Goal: Task Accomplishment & Management: Manage account settings

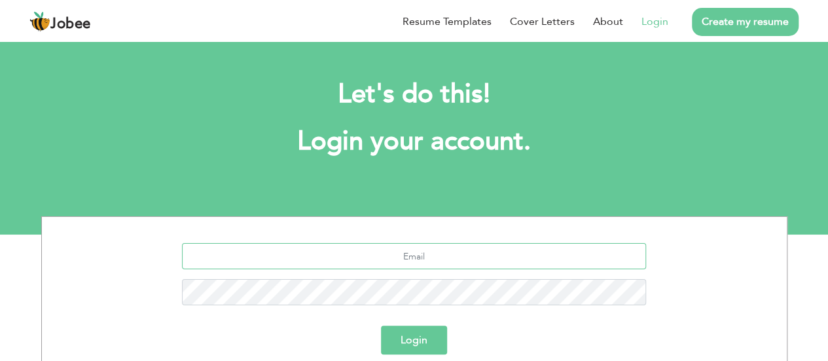
click at [378, 256] on input "text" at bounding box center [414, 256] width 464 height 26
type input "[EMAIL_ADDRESS][DOMAIN_NAME]"
click at [381, 325] on button "Login" at bounding box center [414, 339] width 66 height 29
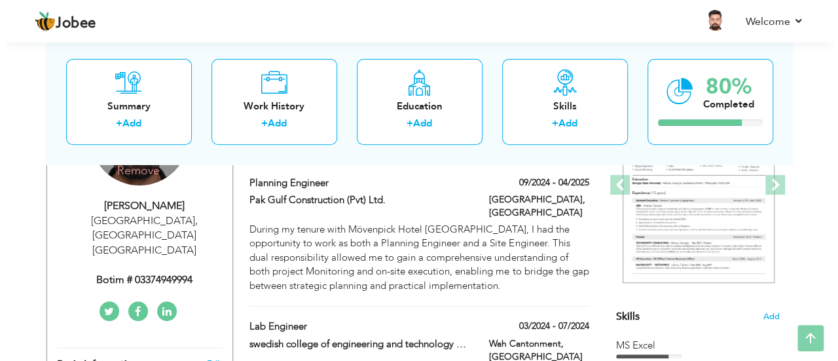
scroll to position [195, 0]
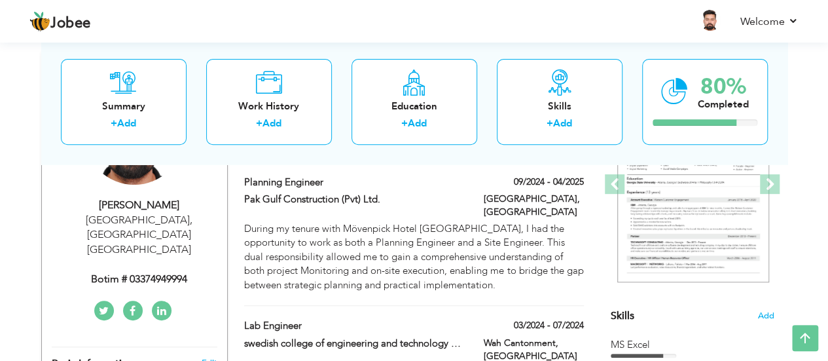
click at [152, 272] on div "Botim # 03374949994" at bounding box center [139, 279] width 175 height 15
type input "Hassan"
type input "Saeed"
type input "+971504813234"
select select "number:228"
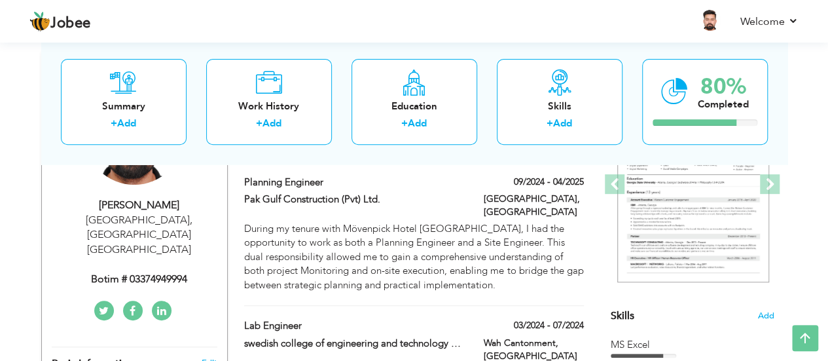
type input "Dubai"
type input "International city"
select select "number:4"
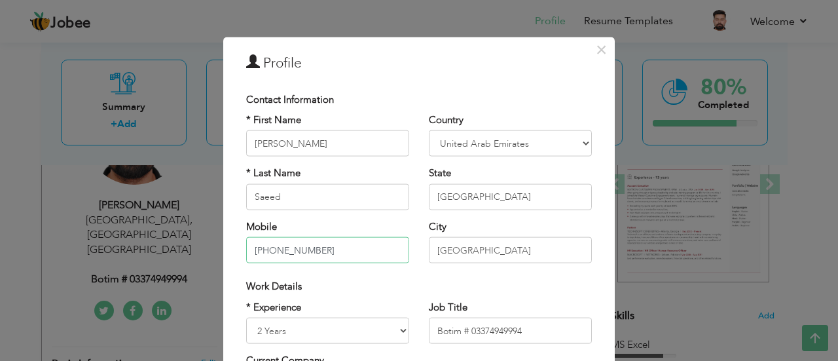
click at [325, 246] on input "+971504813234" at bounding box center [327, 250] width 163 height 26
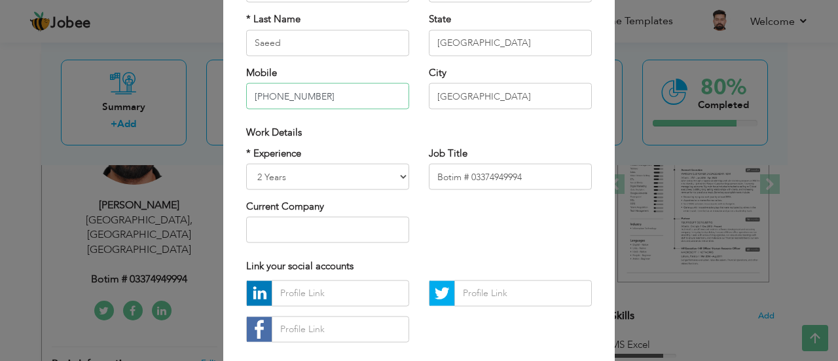
scroll to position [153, 0]
click at [533, 169] on input "Botim # 03374949994" at bounding box center [510, 177] width 163 height 26
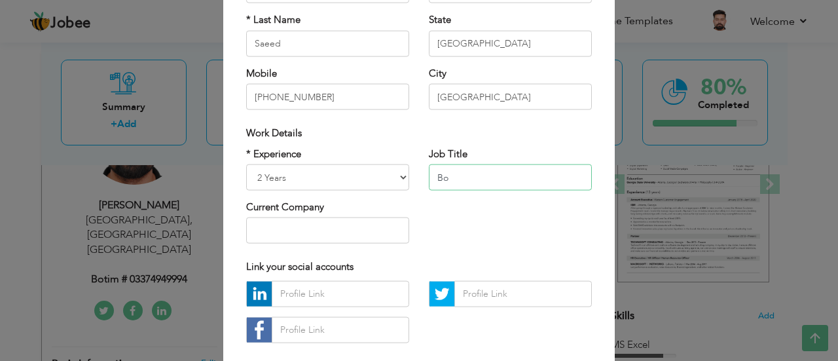
type input "B"
click at [315, 88] on input "+971504813234" at bounding box center [327, 97] width 163 height 26
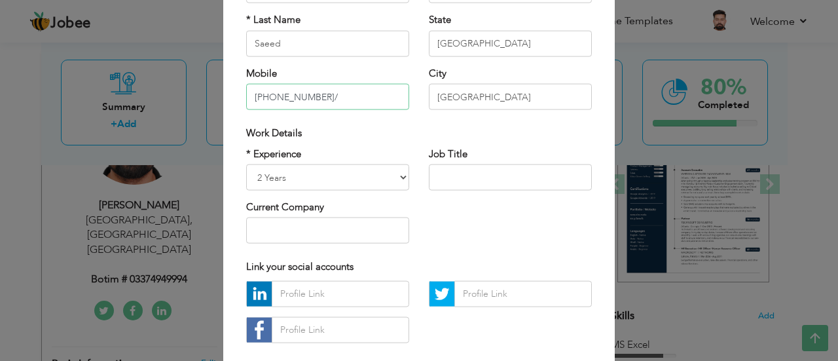
type input "+971504813234"
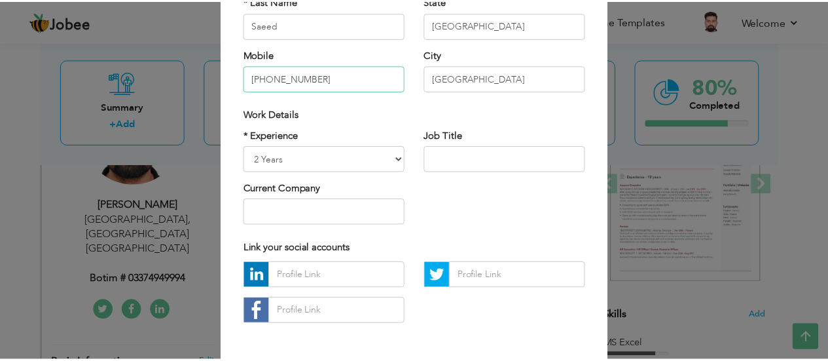
scroll to position [224, 0]
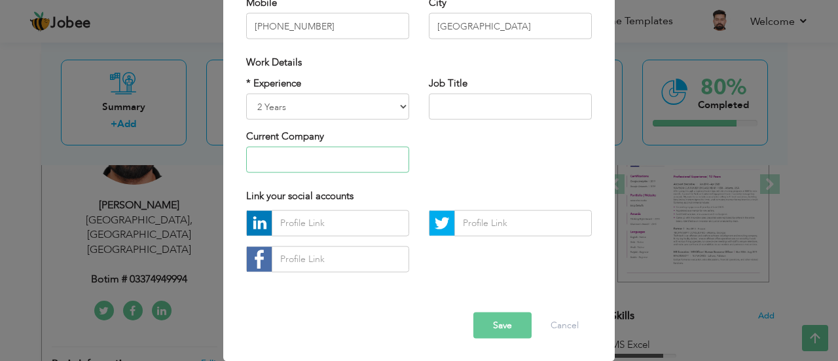
click at [314, 164] on input "text" at bounding box center [327, 160] width 163 height 26
type input "Visa Status: Visit Visa"
click at [497, 327] on button "Save" at bounding box center [502, 324] width 58 height 26
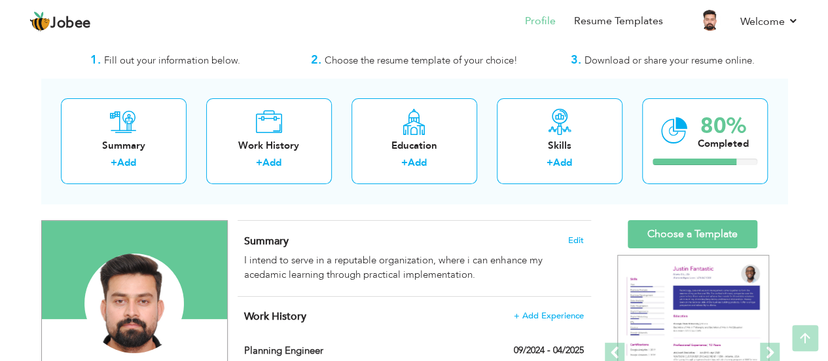
scroll to position [0, 0]
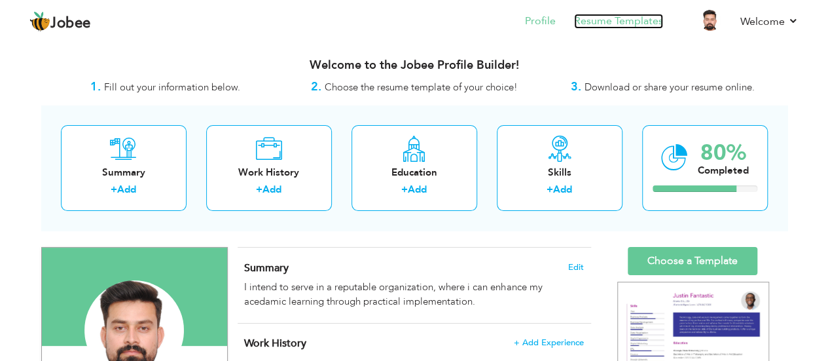
click at [619, 17] on link "Resume Templates" at bounding box center [618, 21] width 89 height 15
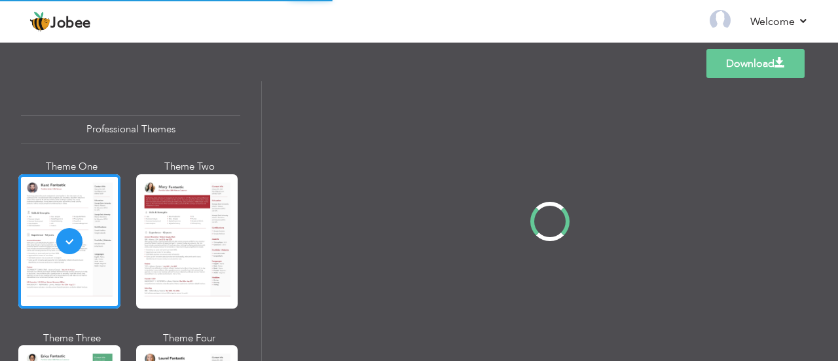
drag, startPoint x: 0, startPoint y: 0, endPoint x: 575, endPoint y: 8, distance: 574.6
click at [575, 8] on nav "Back to Profile Resume Templates Resume Templates Cover Letters About My Resume…" at bounding box center [418, 22] width 779 height 35
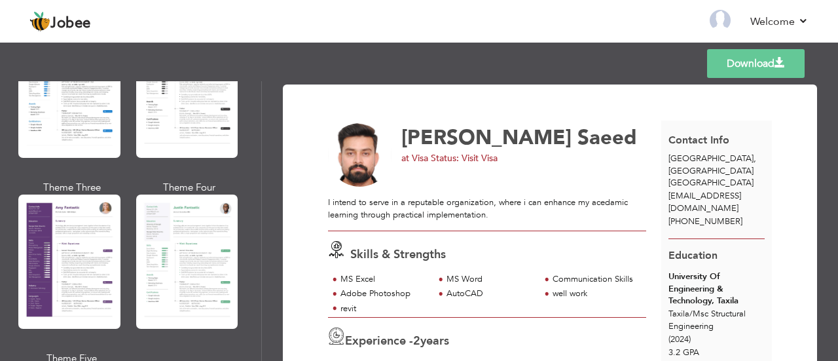
scroll to position [1099, 0]
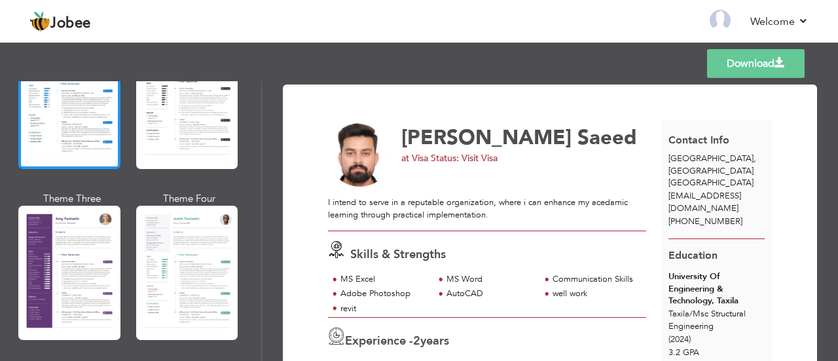
click at [97, 122] on div at bounding box center [69, 102] width 102 height 134
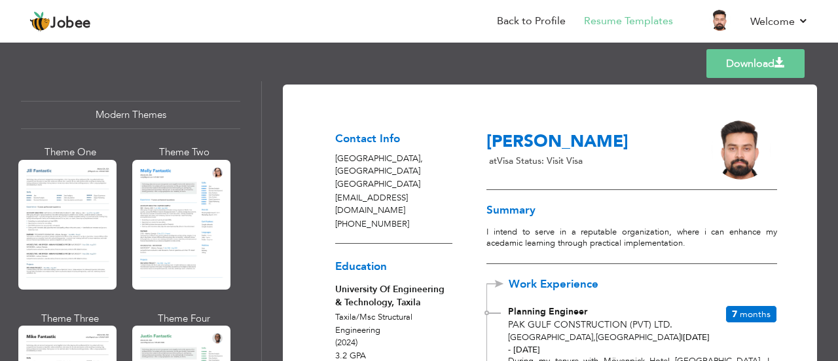
scroll to position [584, 0]
click at [168, 238] on div at bounding box center [181, 225] width 98 height 130
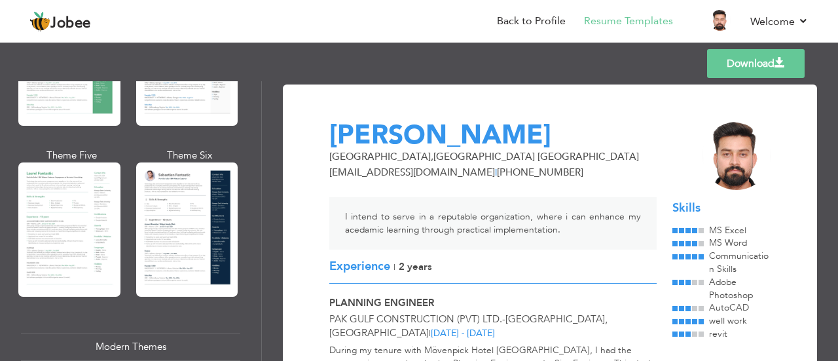
scroll to position [258, 0]
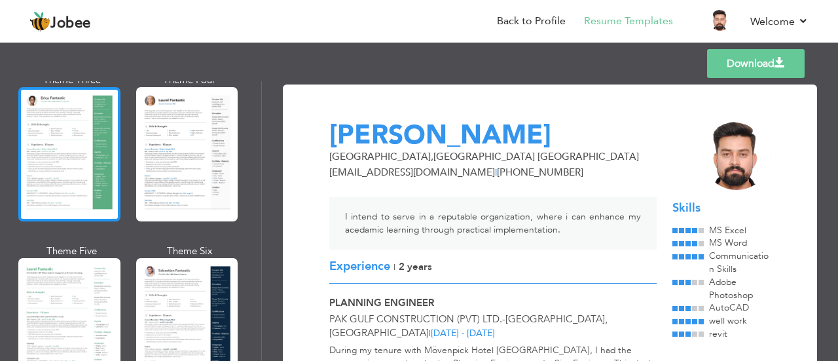
click at [75, 207] on div at bounding box center [69, 154] width 102 height 134
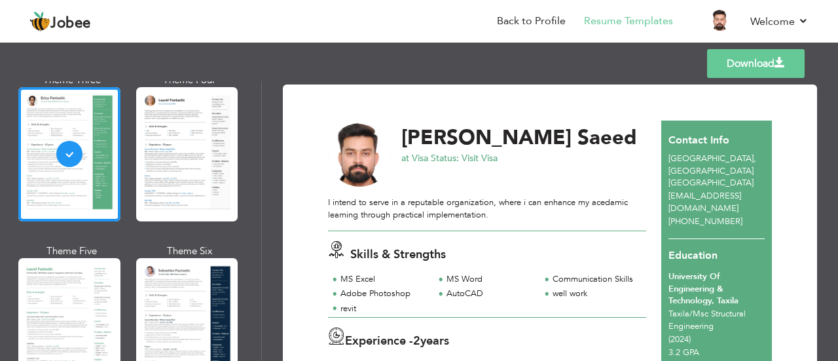
click at [444, 156] on span "at Visa Status: Visit Visa" at bounding box center [449, 158] width 96 height 12
click at [465, 156] on span "at Visa Status: Visit Visa" at bounding box center [449, 158] width 96 height 12
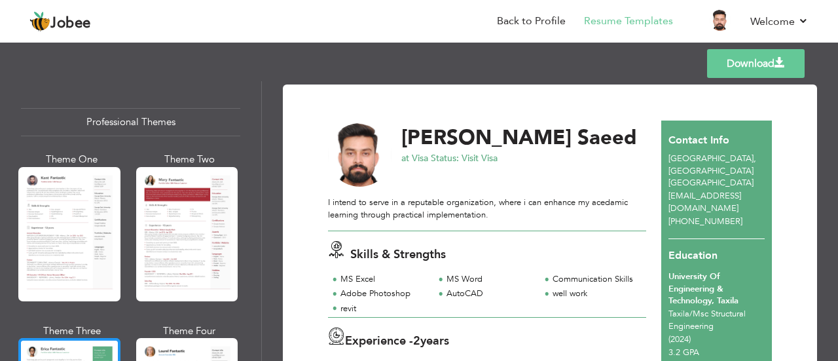
scroll to position [0, 0]
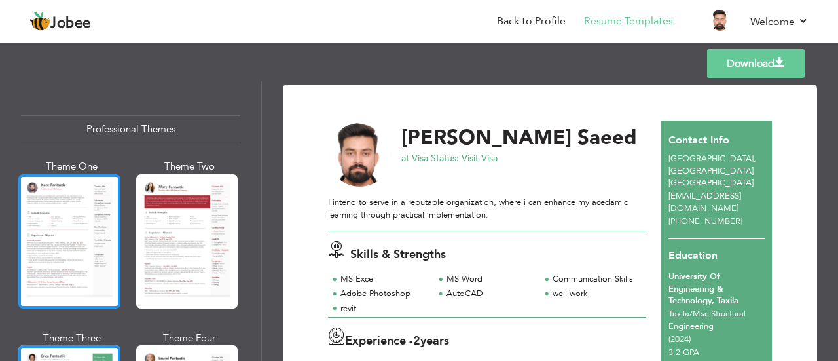
click at [90, 197] on div at bounding box center [69, 241] width 102 height 134
